Goal: Task Accomplishment & Management: Complete application form

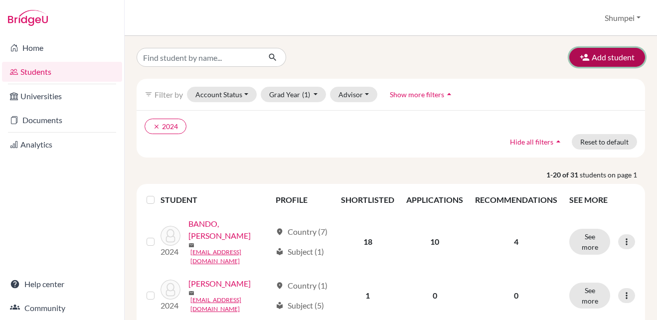
click at [592, 56] on button "Add student" at bounding box center [607, 57] width 76 height 19
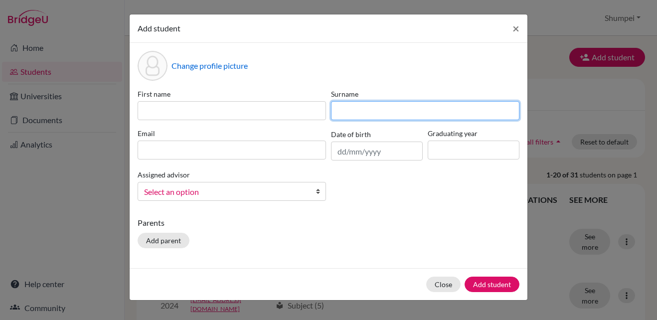
click at [343, 108] on input at bounding box center [425, 110] width 188 height 19
paste input "yabumoto"
type input "Yabumoto"
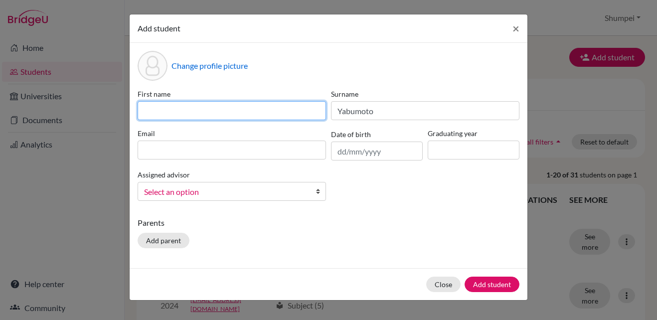
click at [271, 110] on input at bounding box center [232, 110] width 188 height 19
paste input "[PERSON_NAME]"
type input "[PERSON_NAME]"
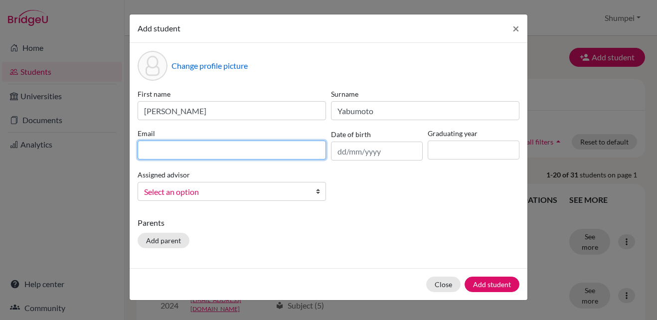
click at [237, 145] on input at bounding box center [232, 150] width 188 height 19
paste input "[PERSON_NAME][EMAIL_ADDRESS][DOMAIN_NAME]"
type input "[PERSON_NAME][EMAIL_ADDRESS][DOMAIN_NAME]"
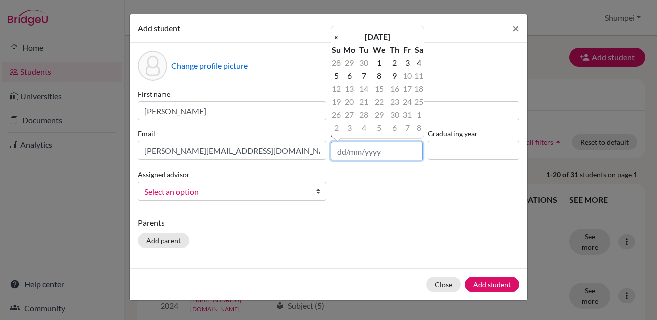
click at [345, 154] on input "text" at bounding box center [377, 151] width 92 height 19
type input "2"
type input "[DATE]"
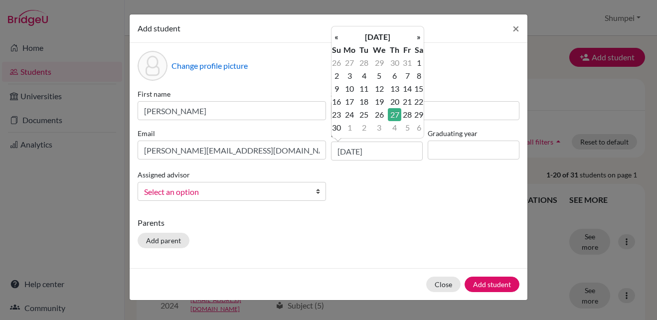
click at [450, 232] on div "Parents Add parent" at bounding box center [329, 234] width 382 height 35
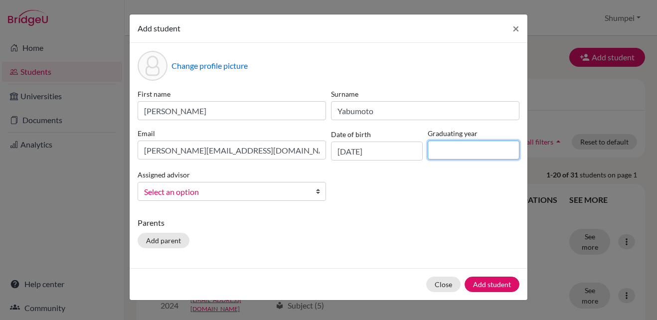
click at [468, 152] on input at bounding box center [474, 150] width 92 height 19
type input "2026"
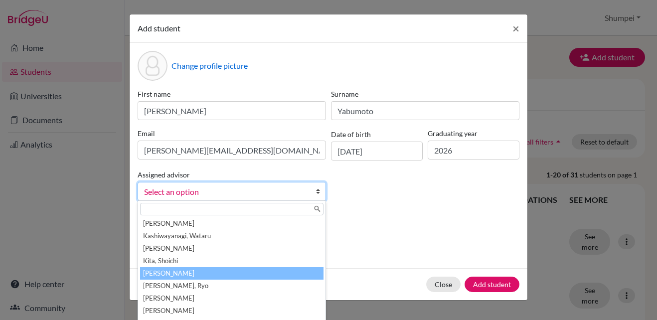
click at [207, 276] on li "[PERSON_NAME]" at bounding box center [231, 273] width 183 height 12
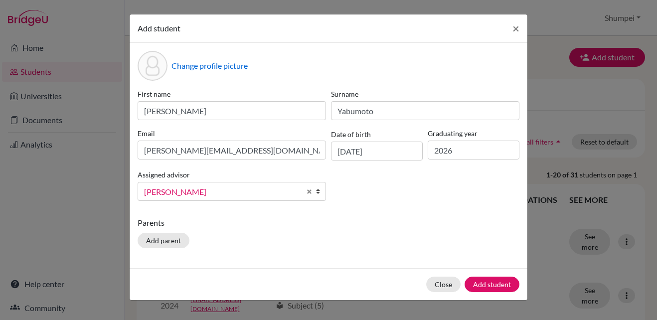
scroll to position [21, 0]
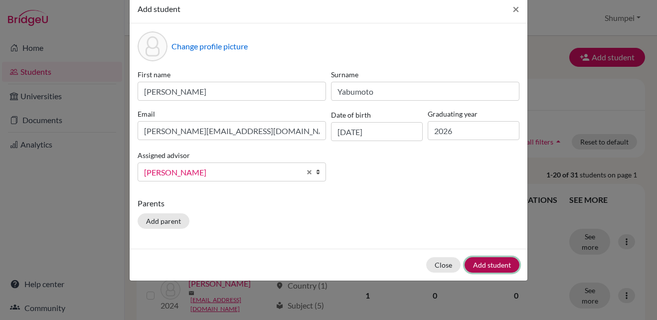
click at [490, 263] on button "Add student" at bounding box center [492, 264] width 55 height 15
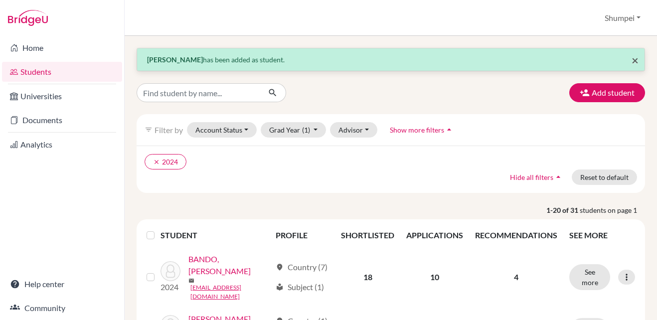
click at [632, 60] on span "×" at bounding box center [635, 60] width 7 height 14
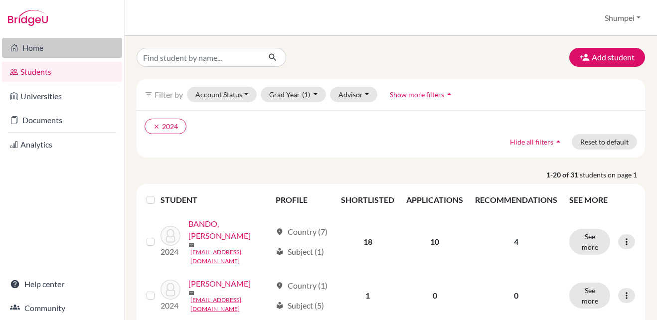
click at [28, 44] on link "Home" at bounding box center [62, 48] width 120 height 20
